Goal: Information Seeking & Learning: Learn about a topic

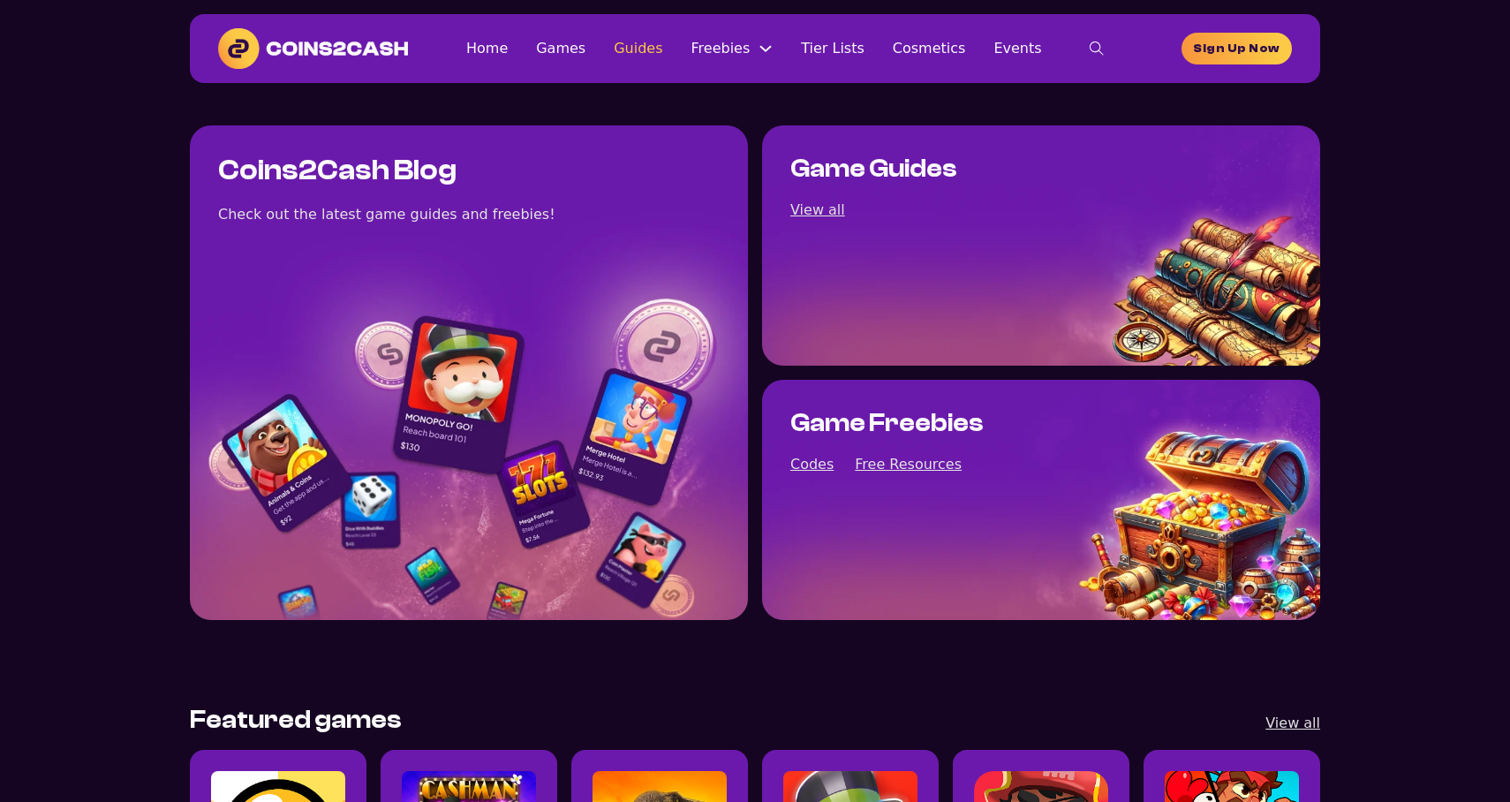
click at [660, 48] on link "Guides" at bounding box center [638, 48] width 49 height 24
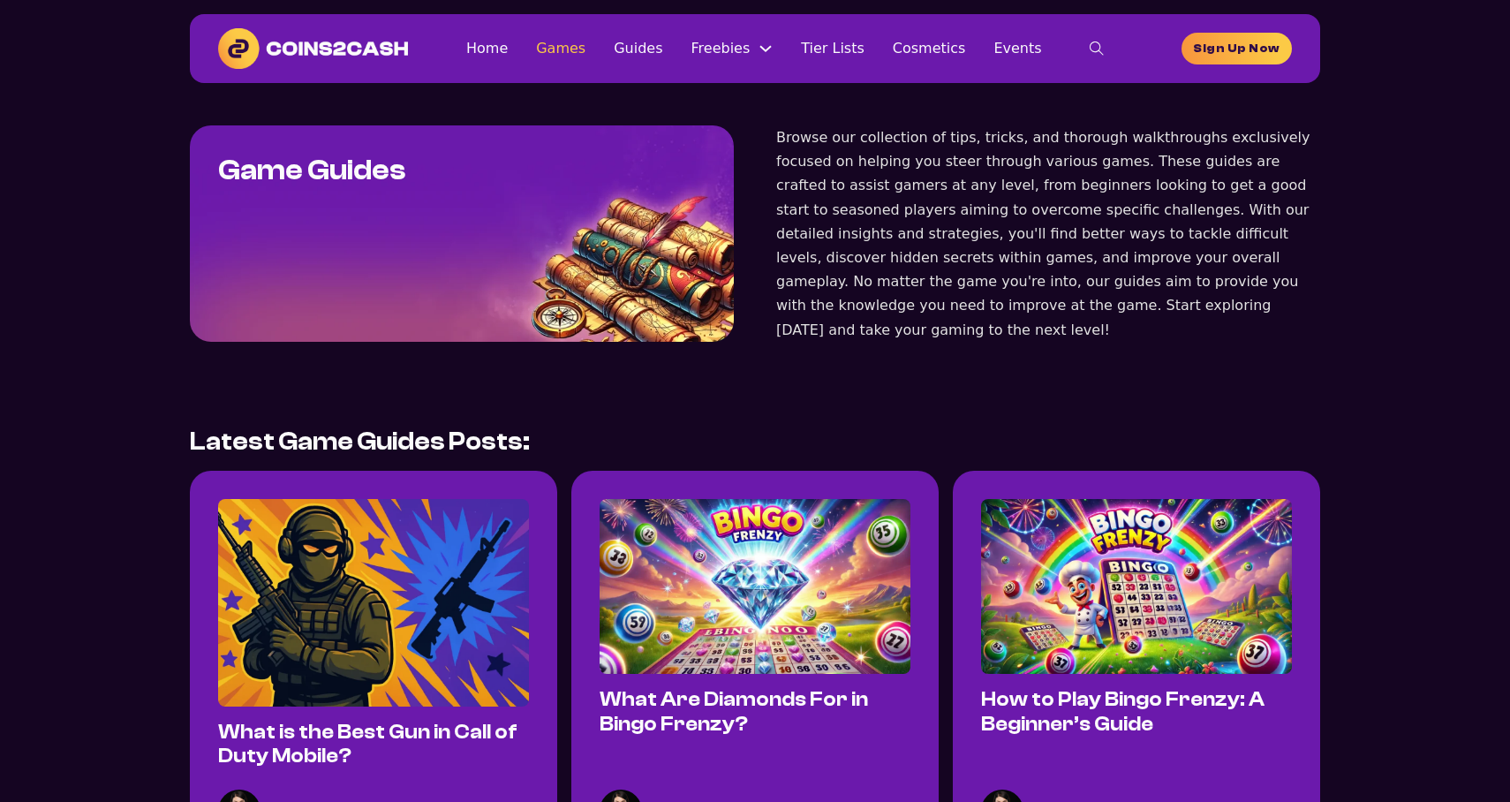
click at [584, 53] on link "Games" at bounding box center [560, 48] width 49 height 24
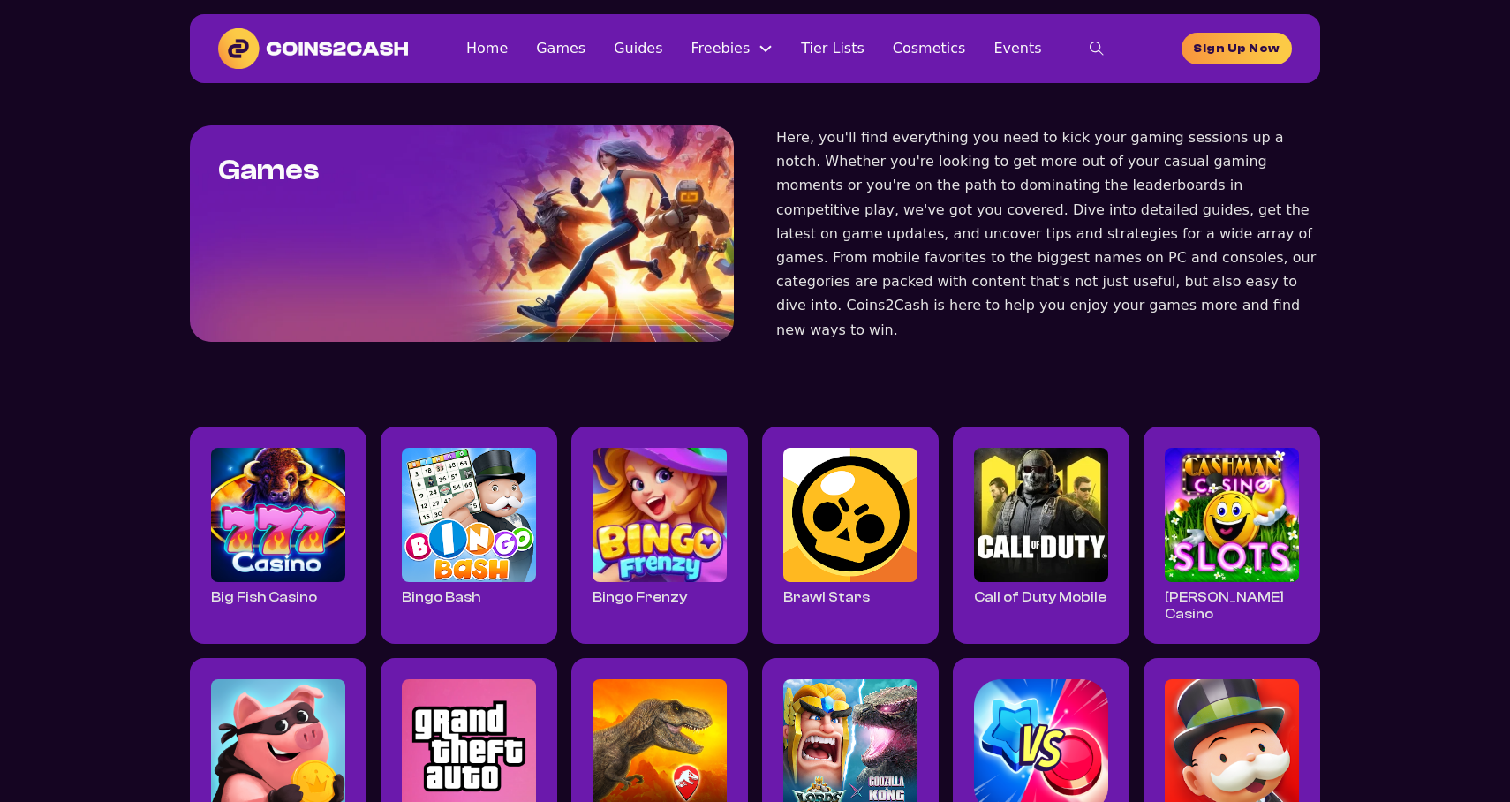
click at [366, 41] on img at bounding box center [313, 48] width 190 height 41
